Goal: Task Accomplishment & Management: Complete application form

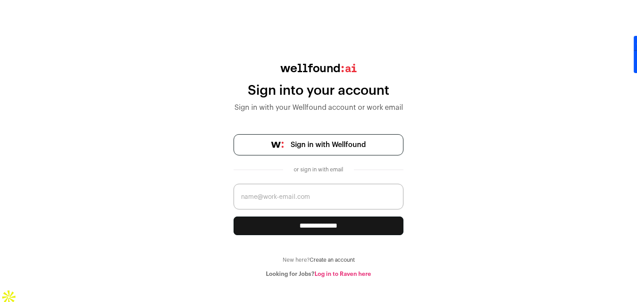
click at [306, 198] on input "email" at bounding box center [319, 197] width 170 height 26
type input "pandyachintan4u@gmail.com"
click at [325, 226] on input "**********" at bounding box center [319, 225] width 170 height 19
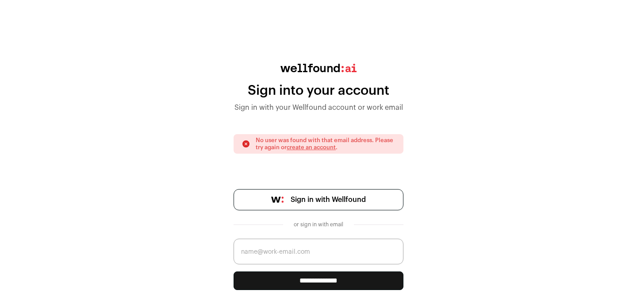
scroll to position [31, 0]
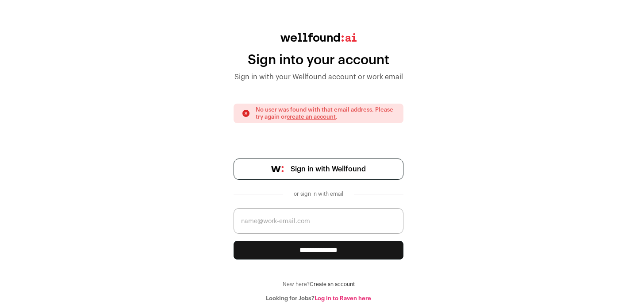
click at [328, 171] on span "Sign in with Wellfound" at bounding box center [328, 169] width 75 height 11
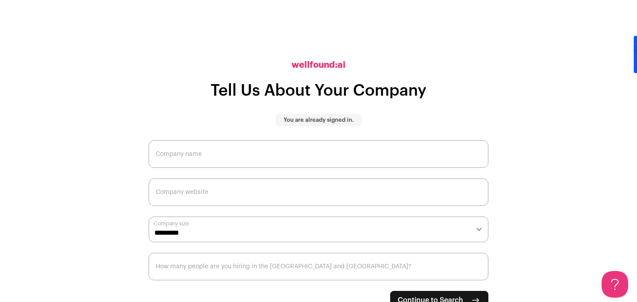
click at [327, 118] on p "You are already signed in." at bounding box center [319, 119] width 70 height 7
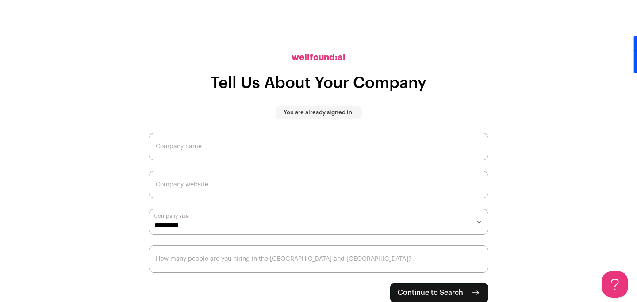
click at [430, 288] on span "Continue to Search" at bounding box center [430, 292] width 65 height 11
click at [249, 151] on input "Company name" at bounding box center [319, 146] width 340 height 27
type input "ASPL"
click at [202, 184] on input "Company website" at bounding box center [319, 184] width 340 height 27
click at [437, 285] on button "Continue to Search" at bounding box center [439, 292] width 98 height 19
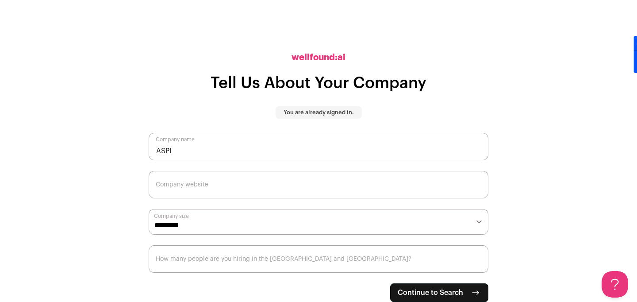
click at [232, 81] on h1 "Tell Us About Your Company" at bounding box center [319, 83] width 216 height 18
